Goal: Task Accomplishment & Management: Manage account settings

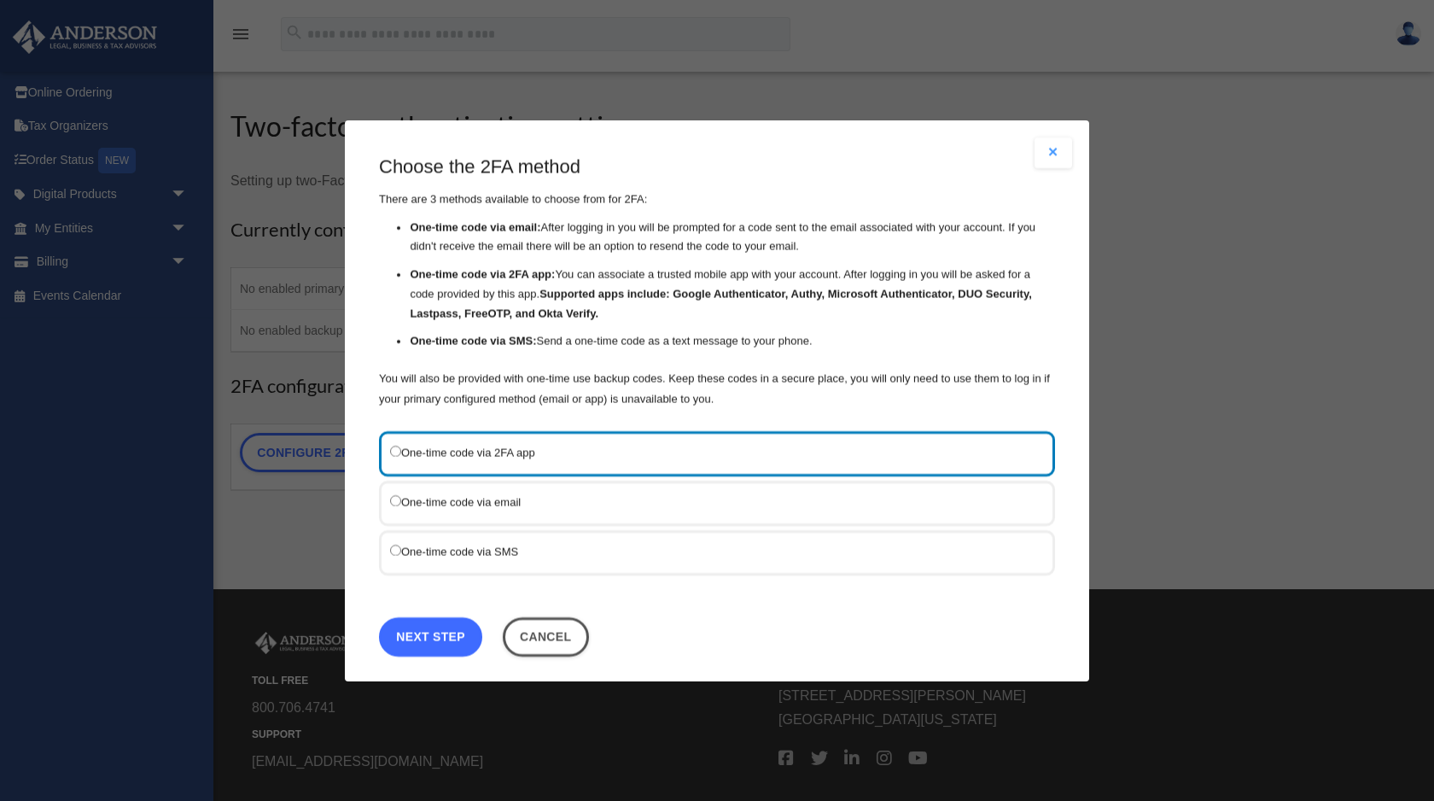
click at [437, 646] on link "Next Step" at bounding box center [430, 635] width 103 height 39
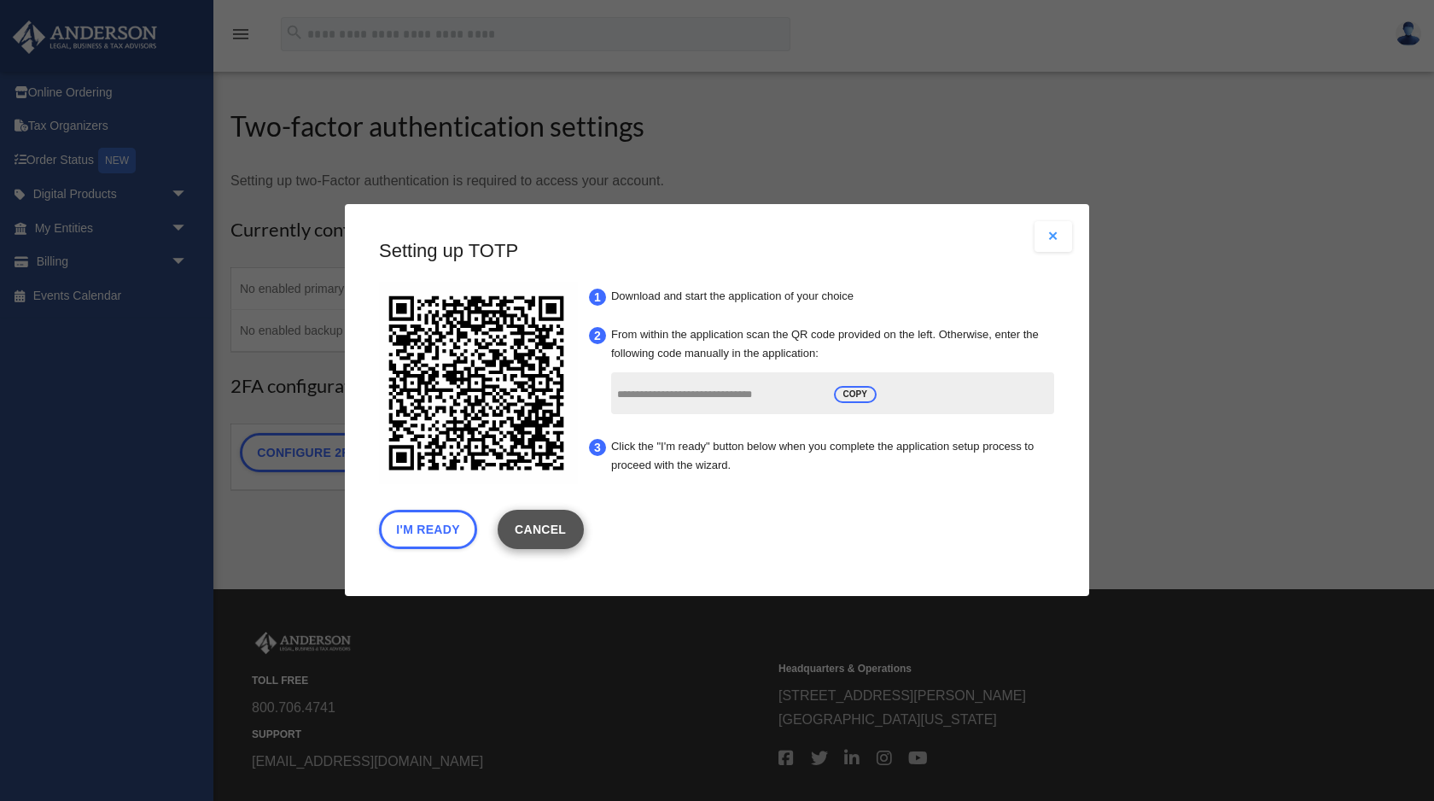
click at [552, 524] on link "Cancel" at bounding box center [541, 529] width 86 height 39
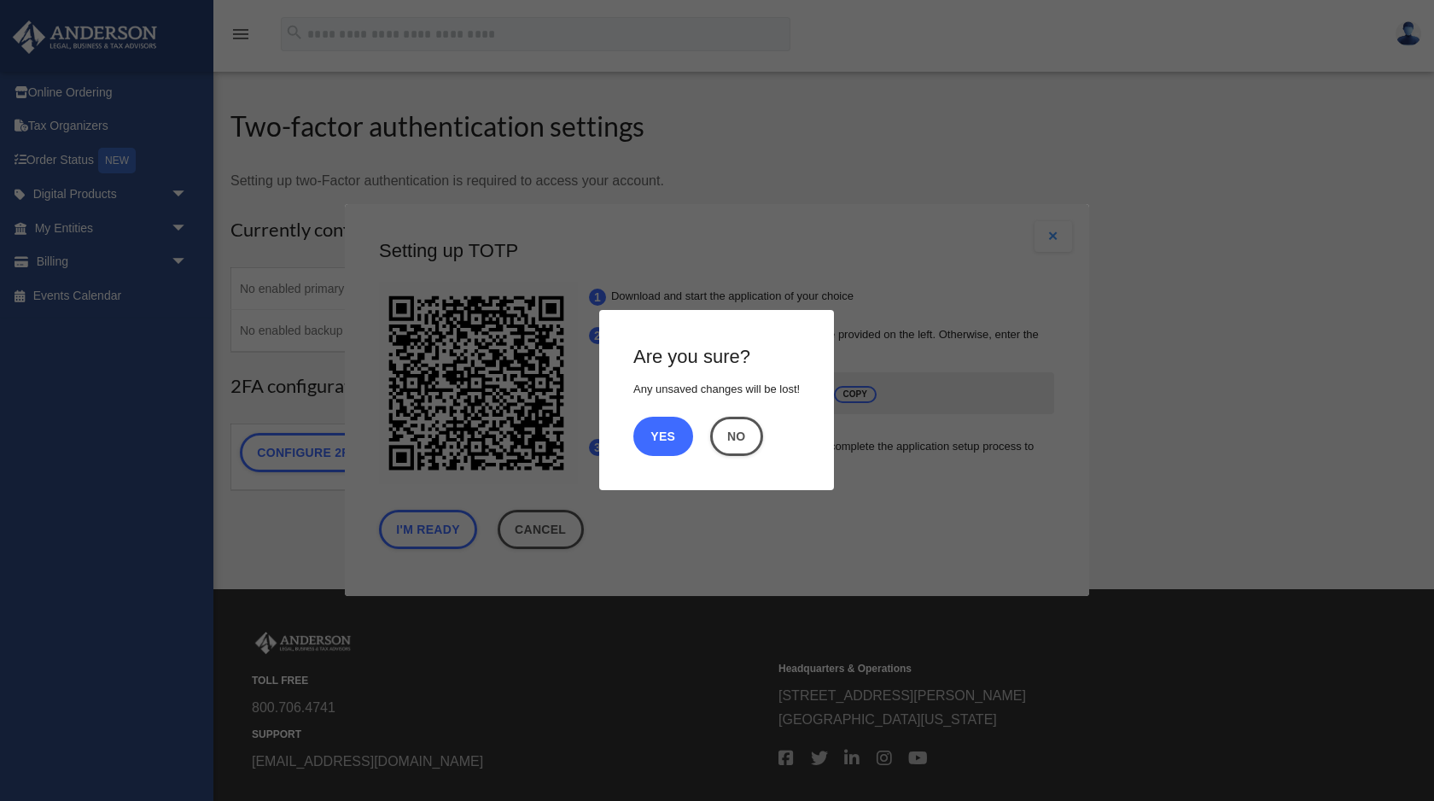
click at [675, 432] on button "Yes" at bounding box center [663, 436] width 60 height 39
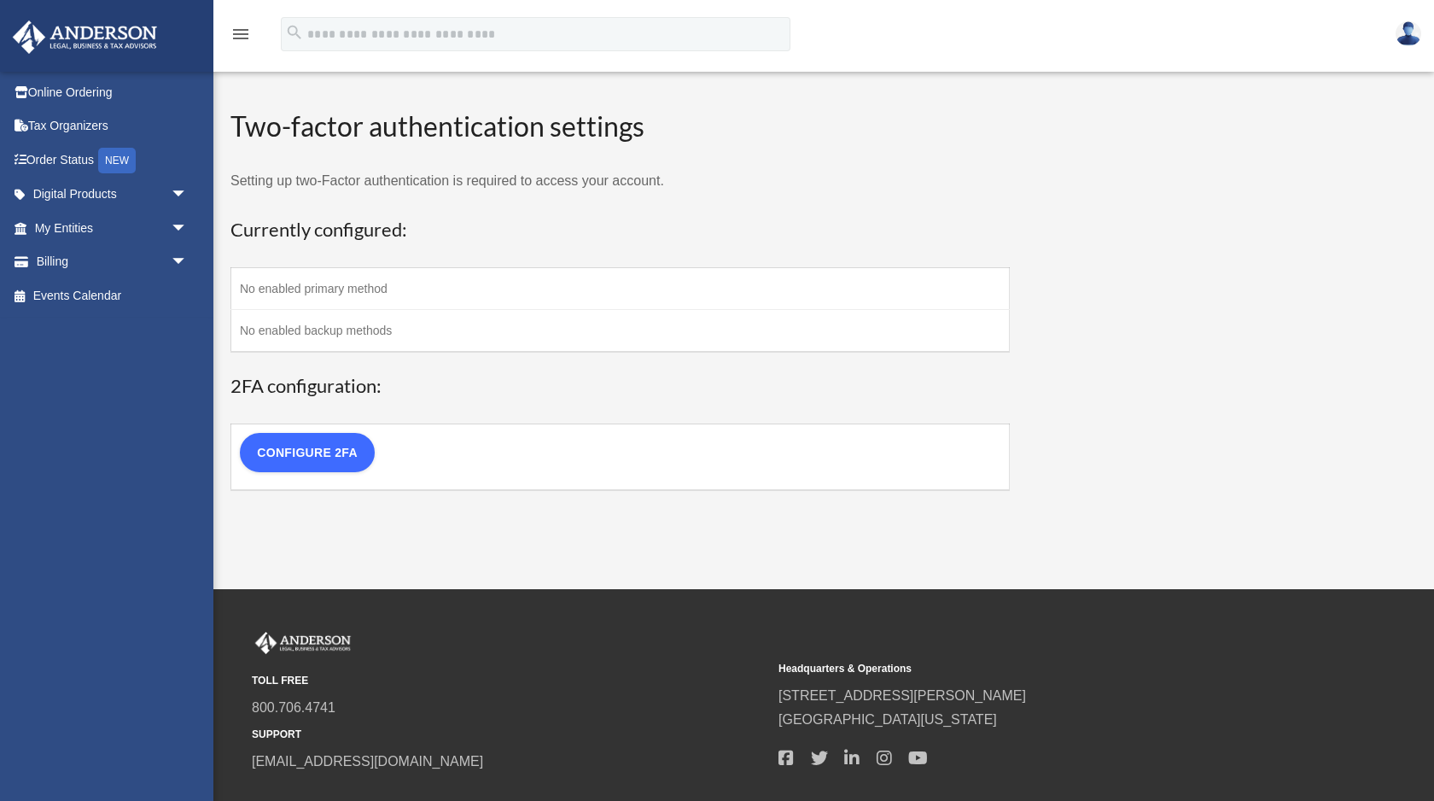
click at [361, 453] on link "Configure 2FA" at bounding box center [307, 452] width 135 height 39
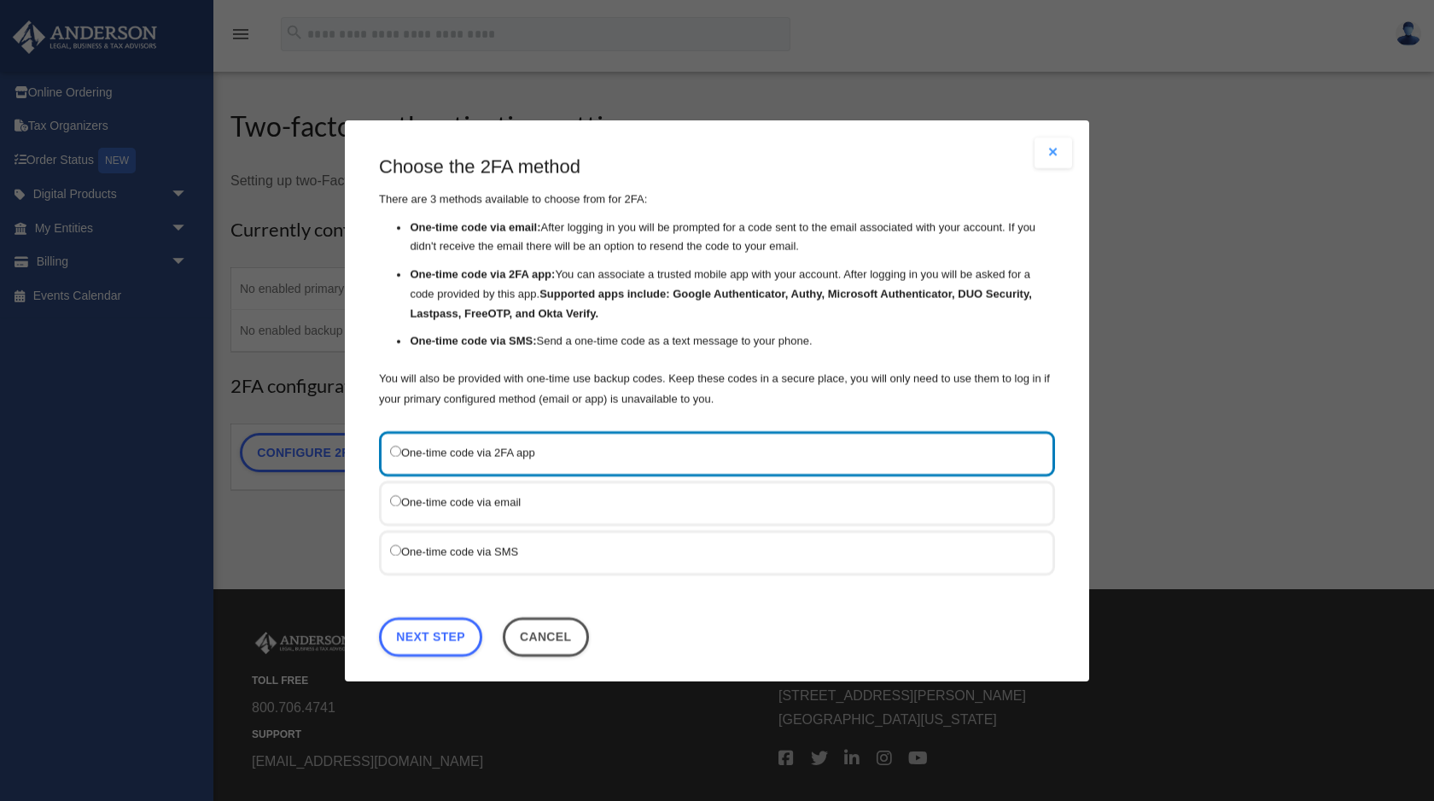
click at [520, 547] on label "One-time code via SMS" at bounding box center [708, 550] width 637 height 21
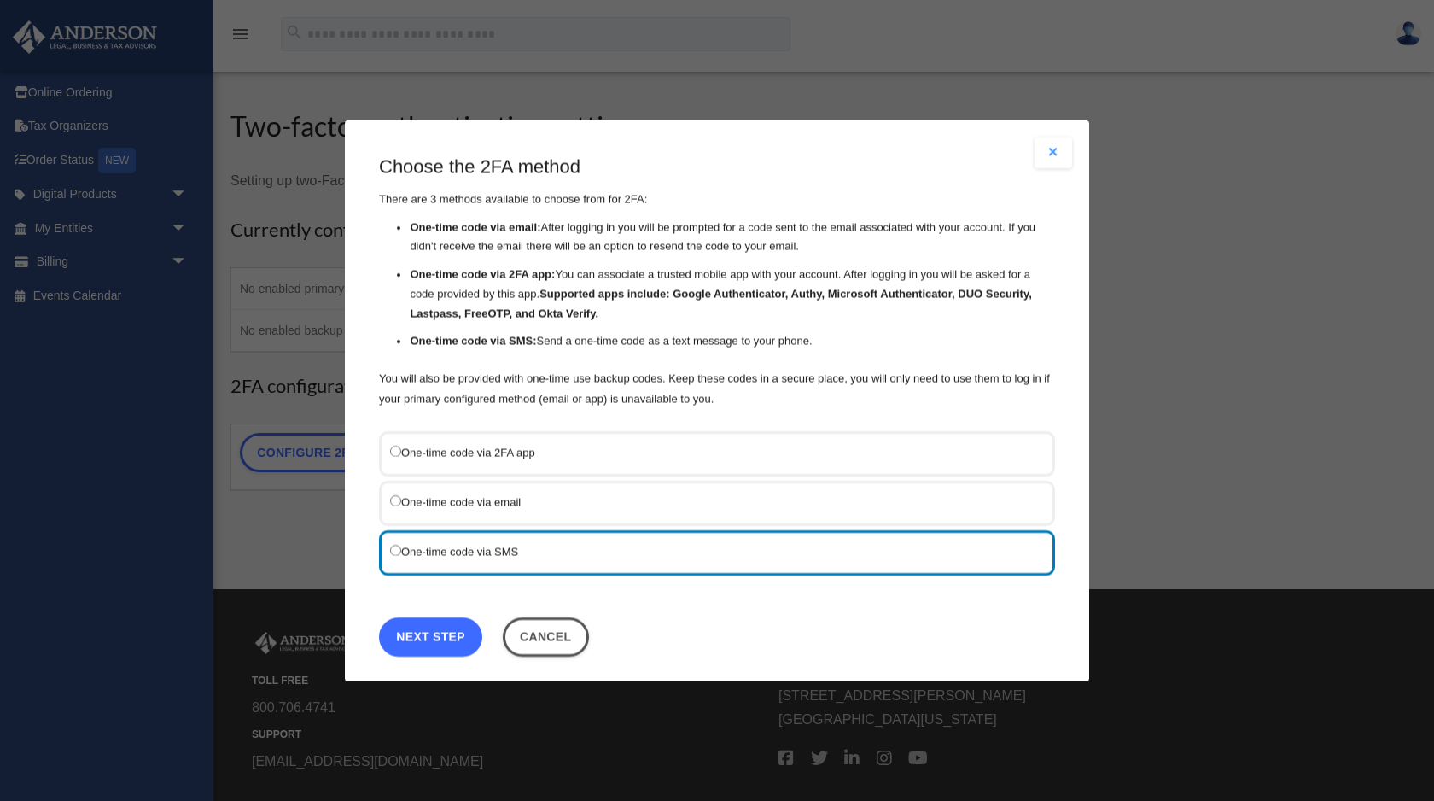
click at [438, 633] on link "Next Step" at bounding box center [430, 635] width 103 height 39
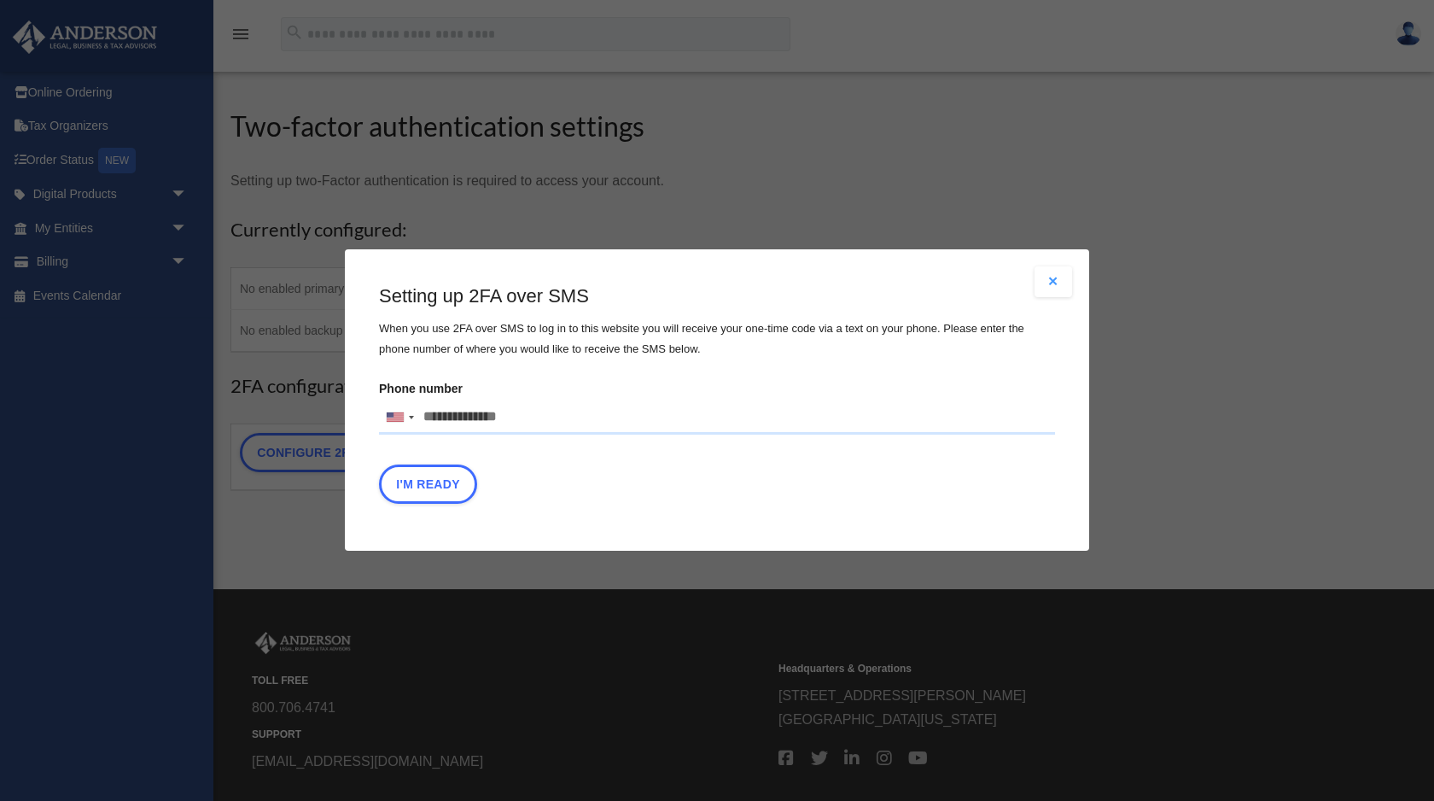
click at [473, 405] on input "Phone number United States +1 United Kingdom +44 Afghanistan (‫افغانستان‬‎) +93…" at bounding box center [717, 417] width 676 height 34
type input "**********"
click at [427, 509] on div "I'm Ready" at bounding box center [717, 489] width 676 height 48
click at [429, 487] on button "I'm Ready" at bounding box center [428, 484] width 98 height 39
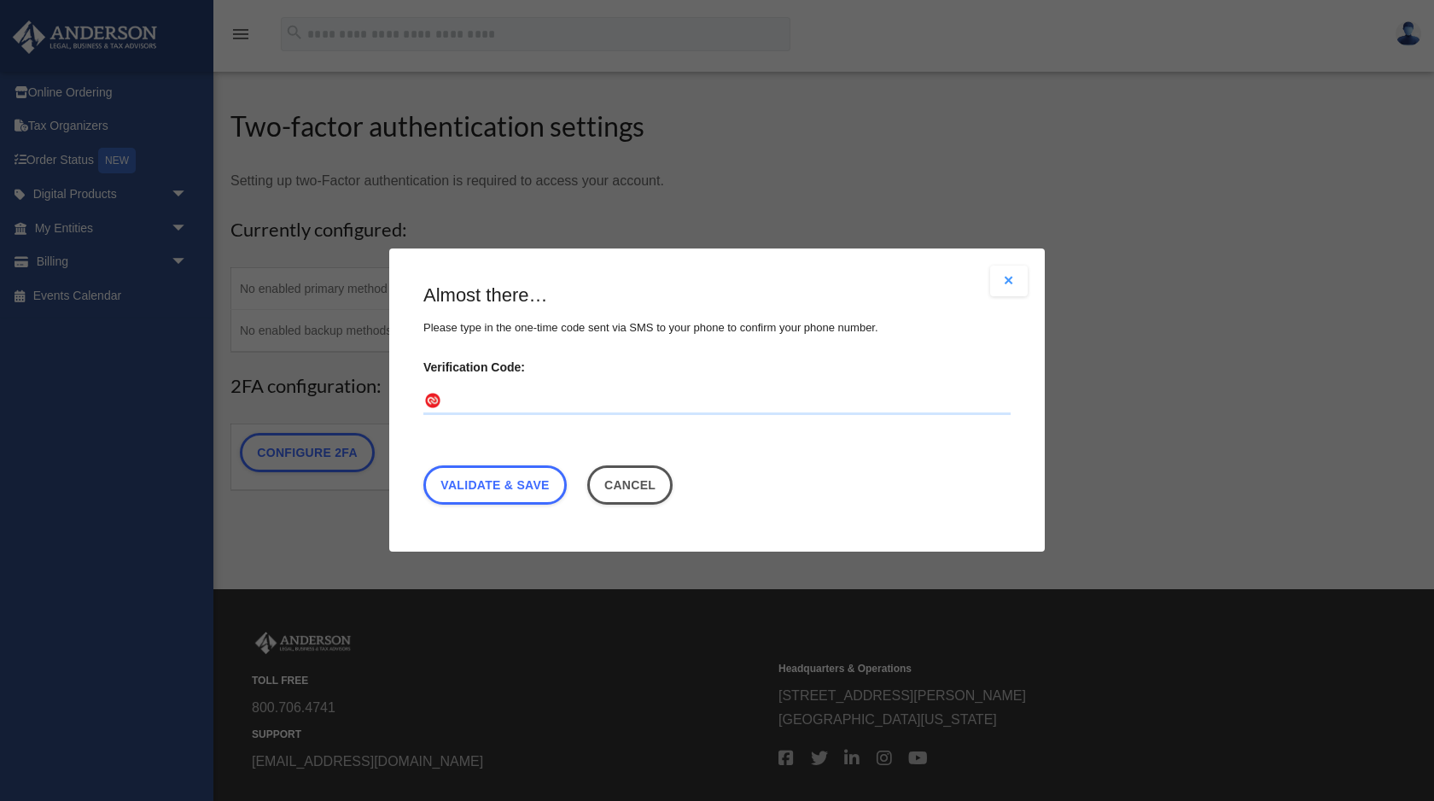
click at [529, 388] on input "Verification Code:" at bounding box center [716, 401] width 587 height 27
type input "******"
click at [506, 466] on link "Validate & Save" at bounding box center [494, 485] width 143 height 39
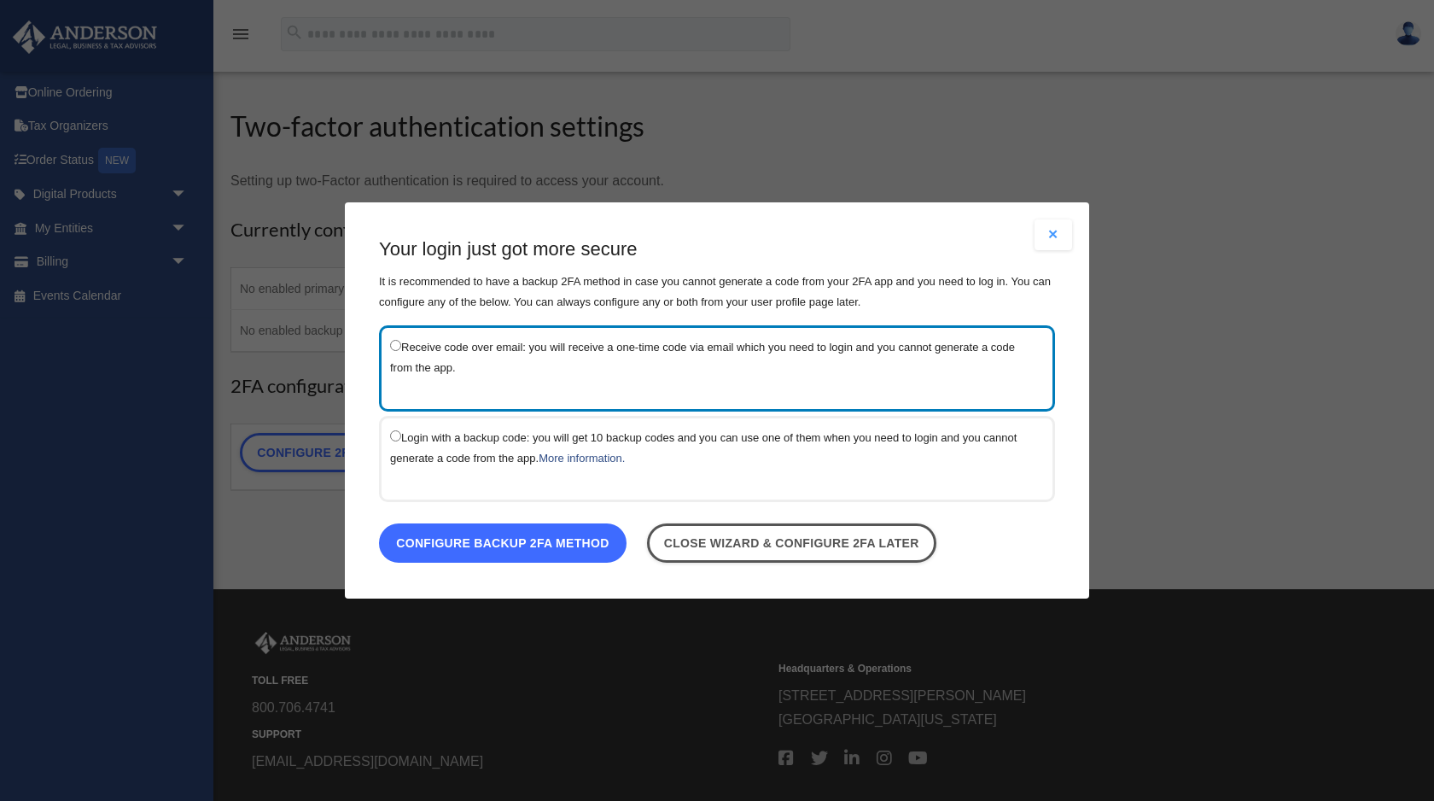
click at [543, 546] on link "Configure backup 2FA method" at bounding box center [503, 542] width 248 height 39
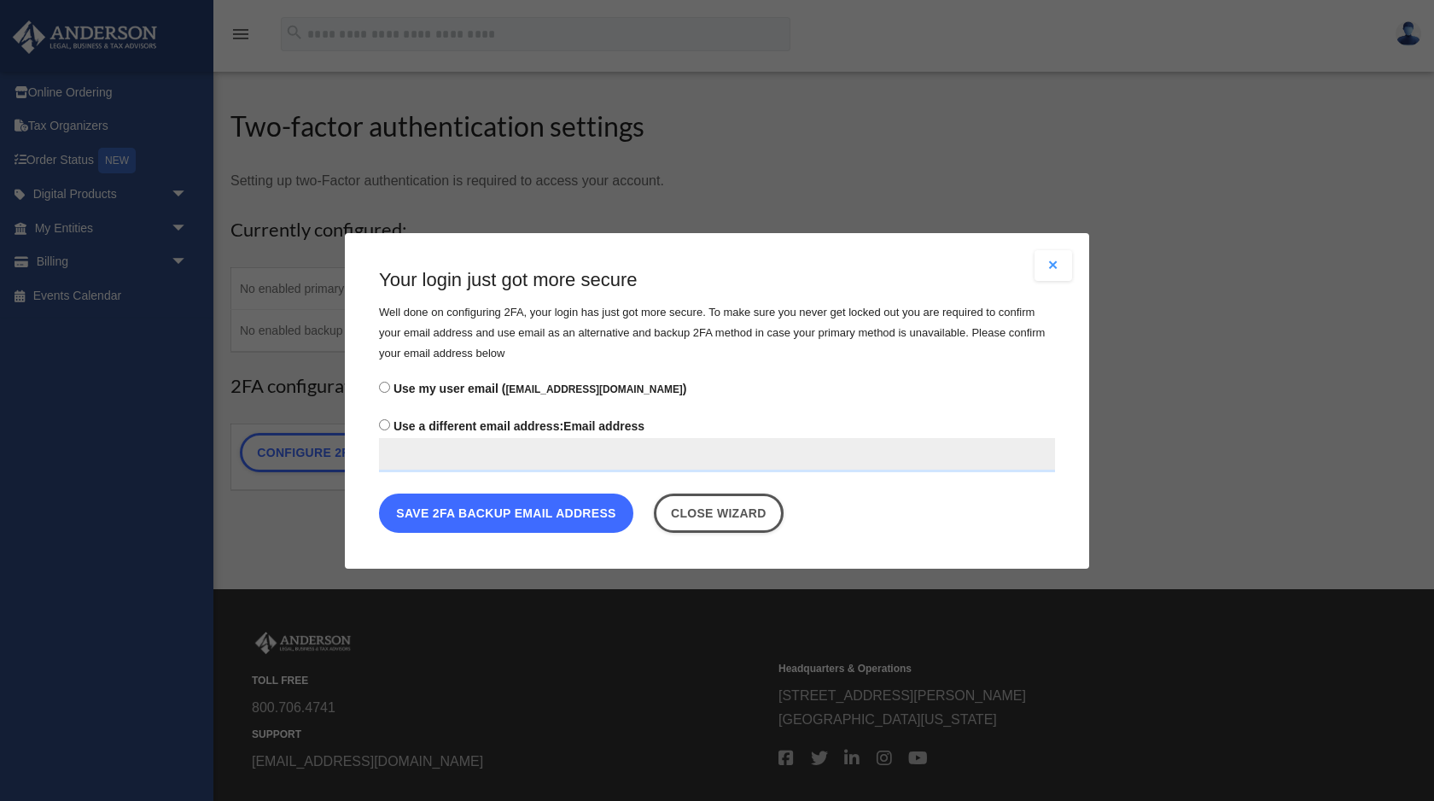
click at [526, 521] on button "Save 2FA backup email address" at bounding box center [506, 512] width 254 height 39
click at [555, 510] on button "Save 2FA backup email address" at bounding box center [506, 512] width 254 height 39
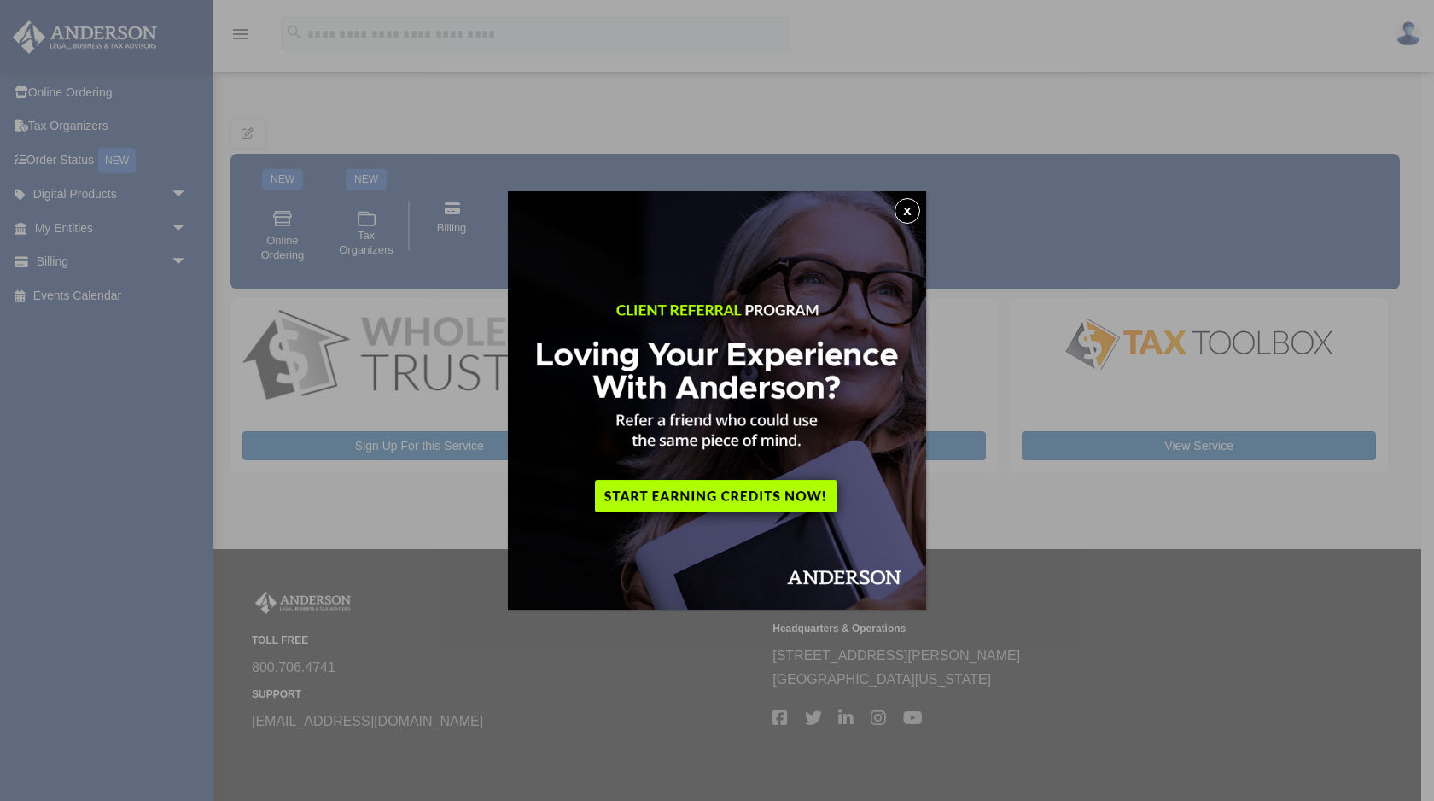
click at [907, 193] on img at bounding box center [717, 400] width 418 height 418
click at [912, 210] on button "x" at bounding box center [908, 211] width 26 height 26
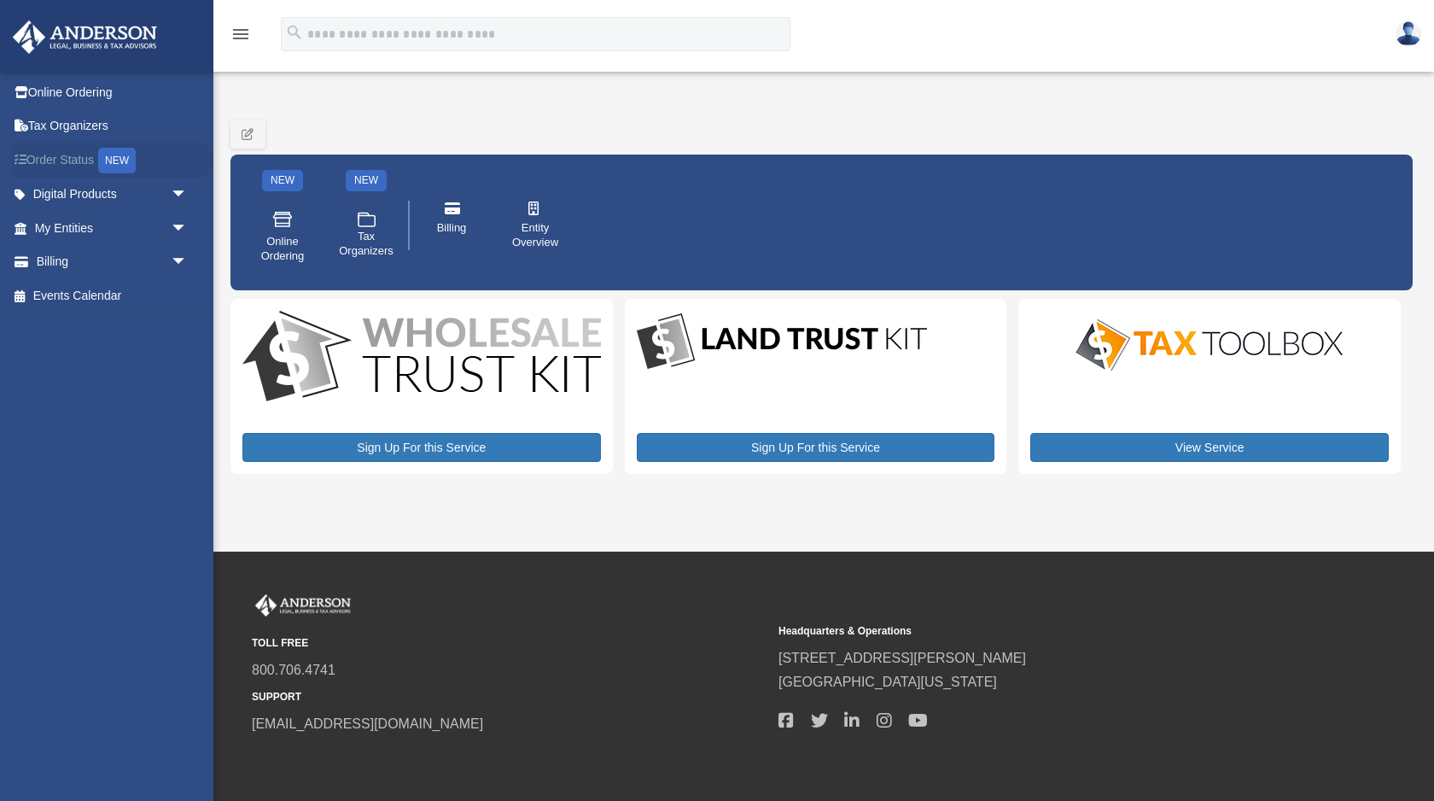
click at [79, 158] on link "Order Status NEW" at bounding box center [112, 160] width 201 height 35
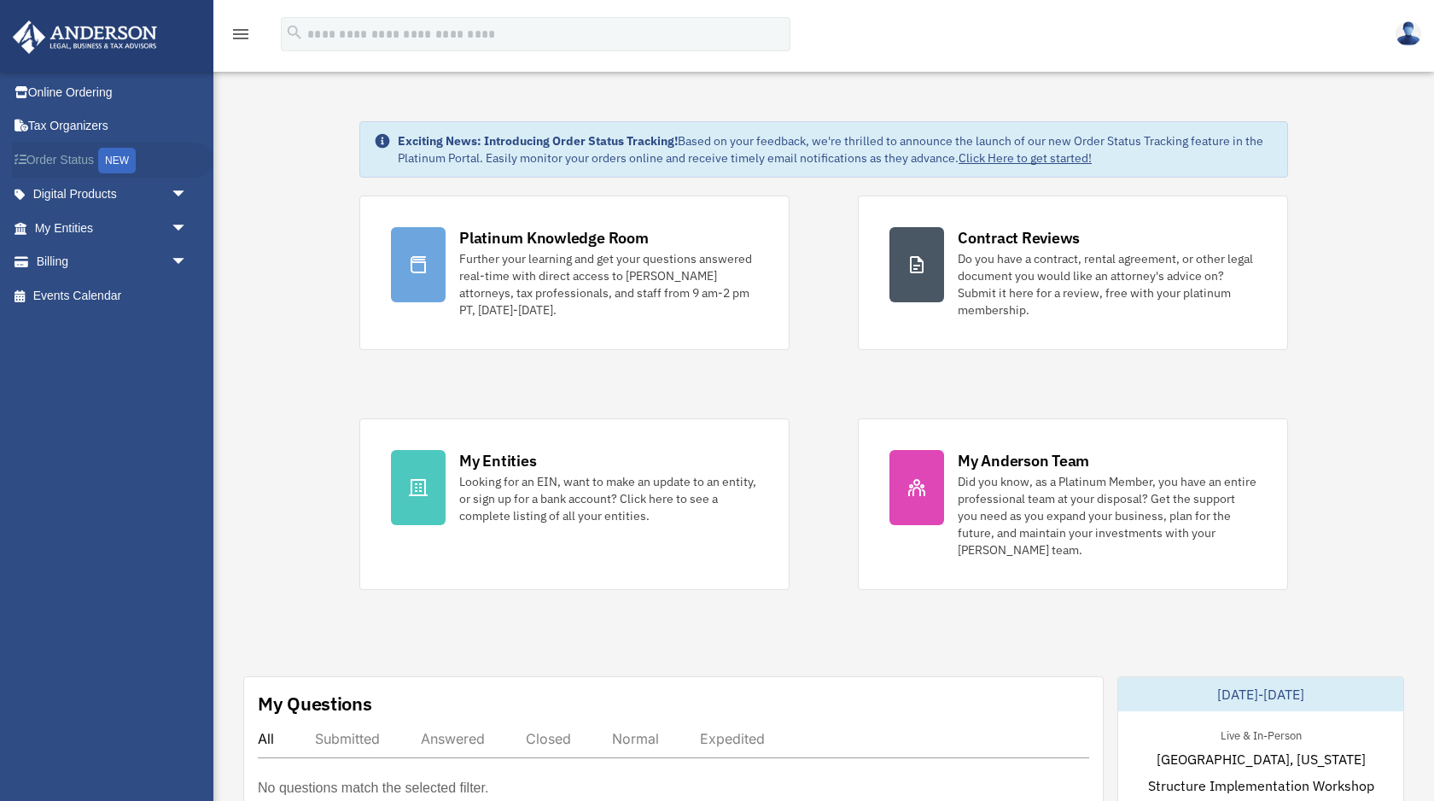
click at [63, 167] on link "Order Status NEW" at bounding box center [112, 160] width 201 height 35
click at [68, 199] on link "Digital Products arrow_drop_down" at bounding box center [112, 195] width 201 height 34
click at [182, 191] on span "arrow_drop_down" at bounding box center [188, 195] width 34 height 35
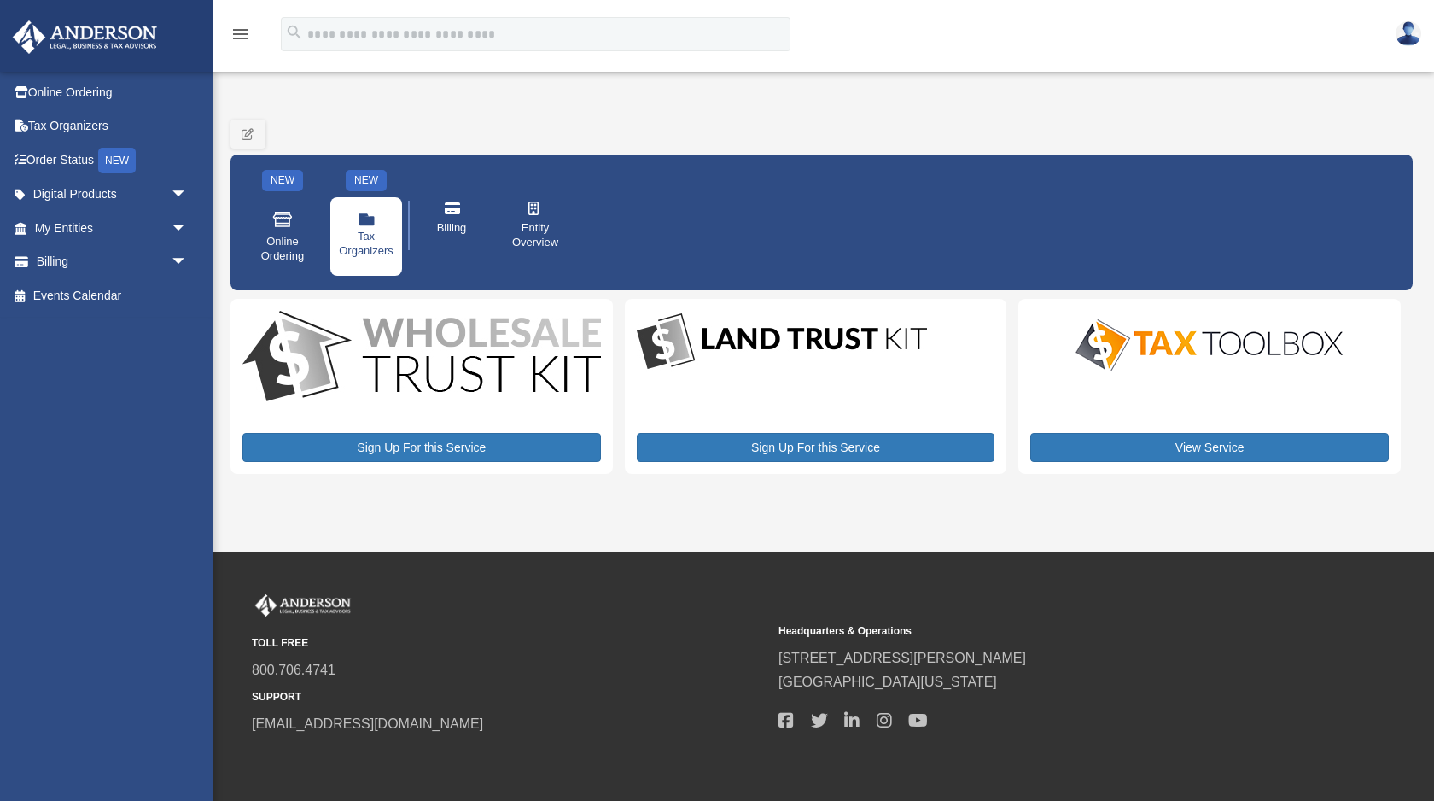
click at [356, 231] on span "Tax Organizers" at bounding box center [366, 244] width 55 height 29
